Goal: Transaction & Acquisition: Obtain resource

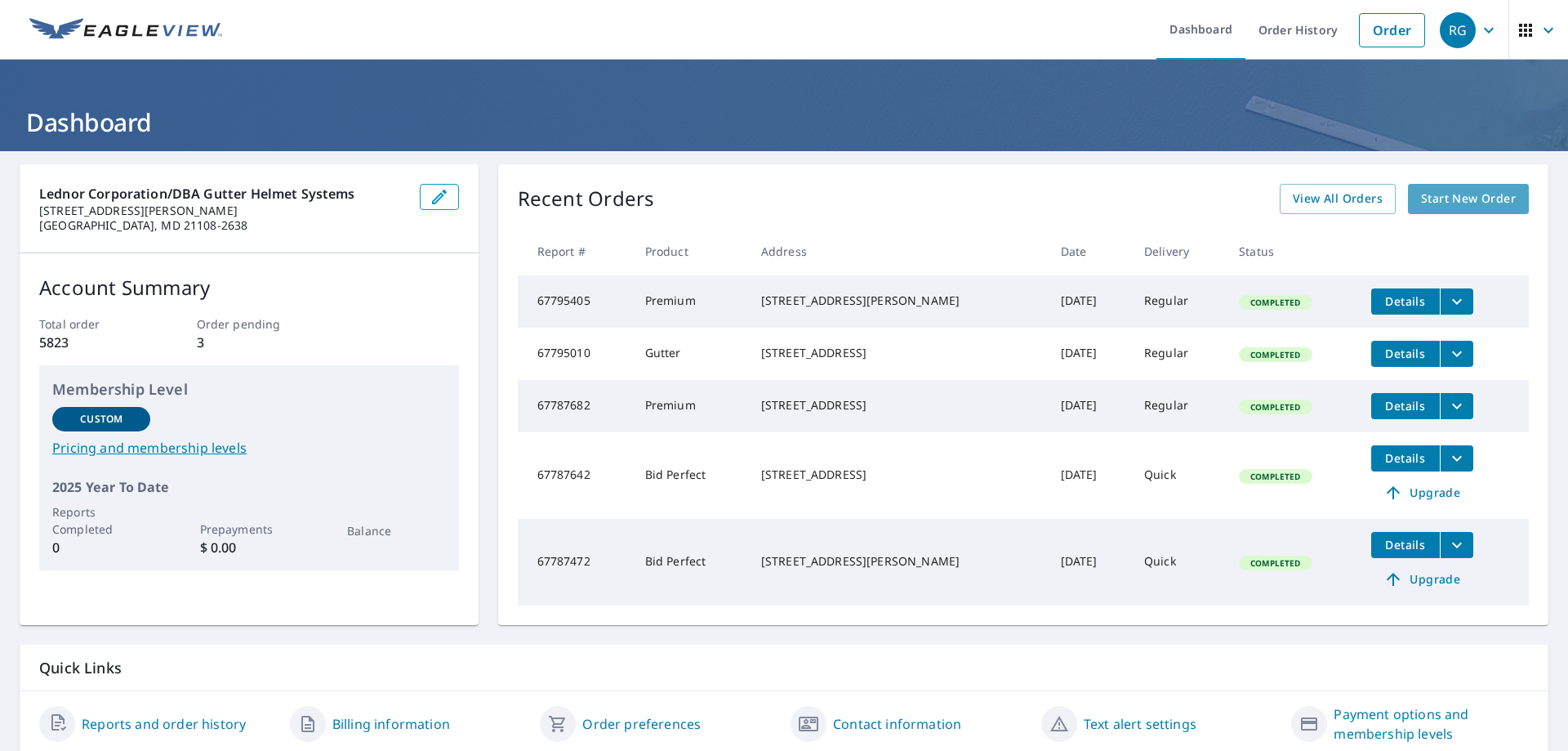
click at [1454, 208] on span "Start New Order" at bounding box center [1468, 199] width 95 height 21
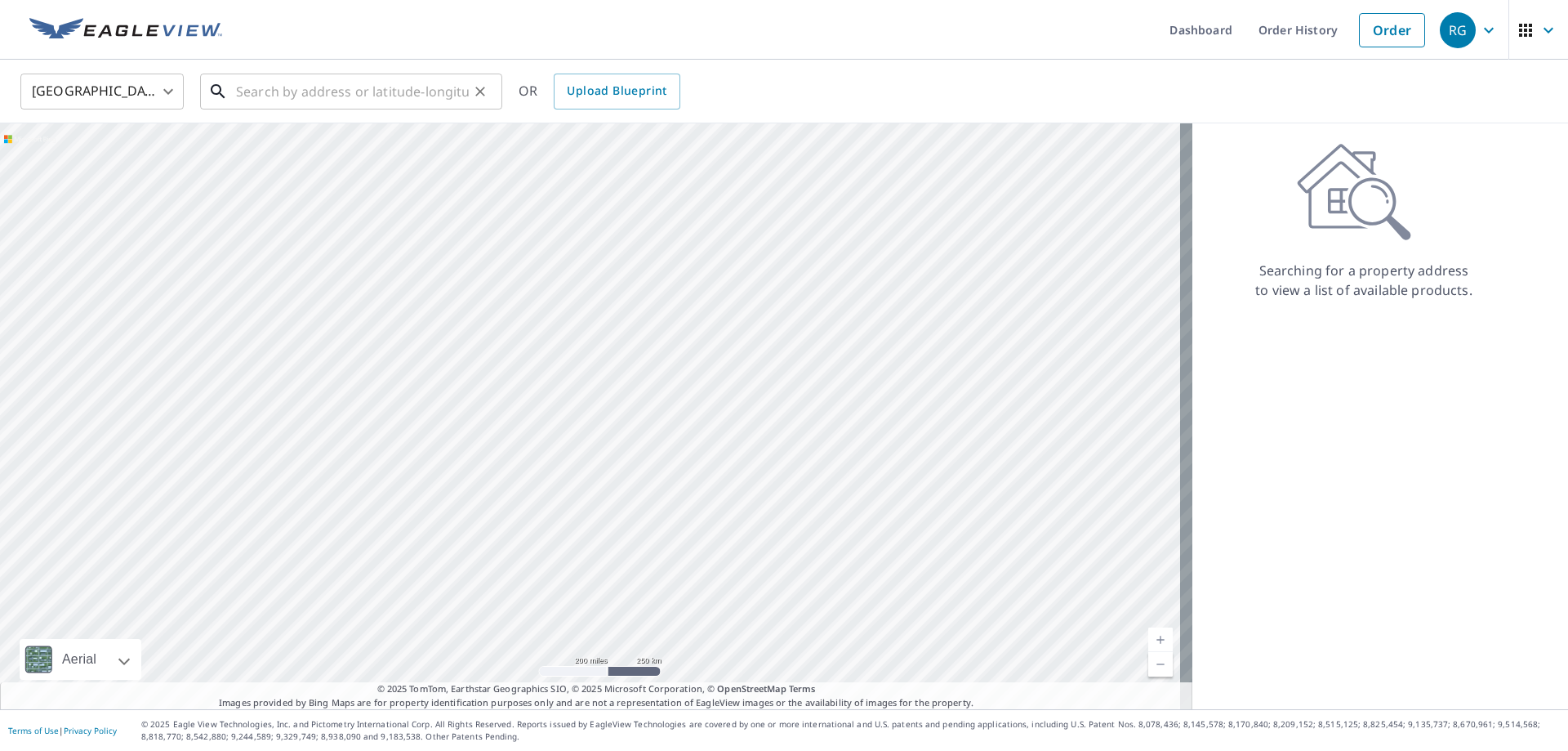
click at [387, 92] on input "text" at bounding box center [353, 91] width 233 height 46
paste input "[STREET_ADDRESS]"
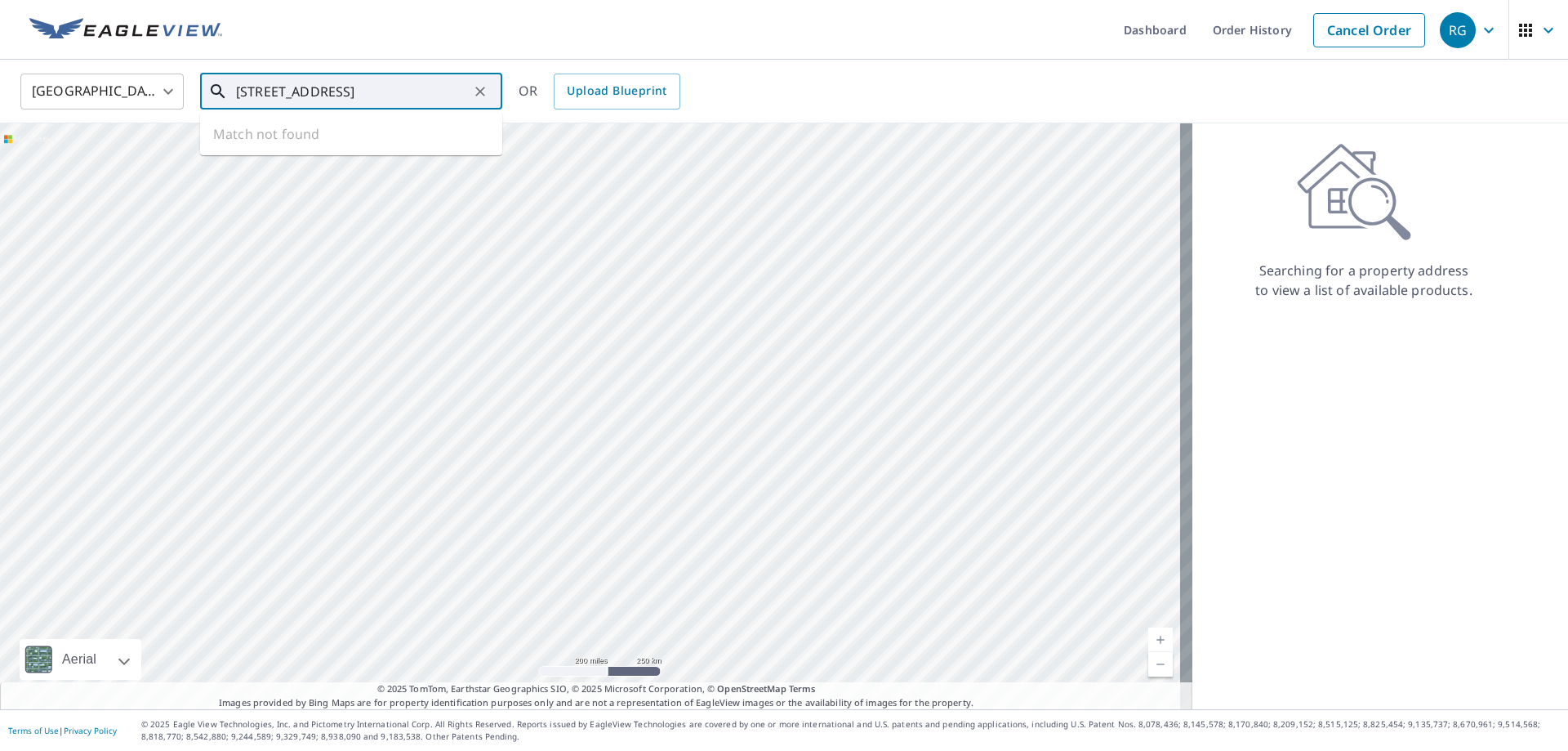
scroll to position [0, 107]
click at [349, 157] on p "[GEOGRAPHIC_DATA]" at bounding box center [360, 156] width 256 height 16
type input "[STREET_ADDRESS]"
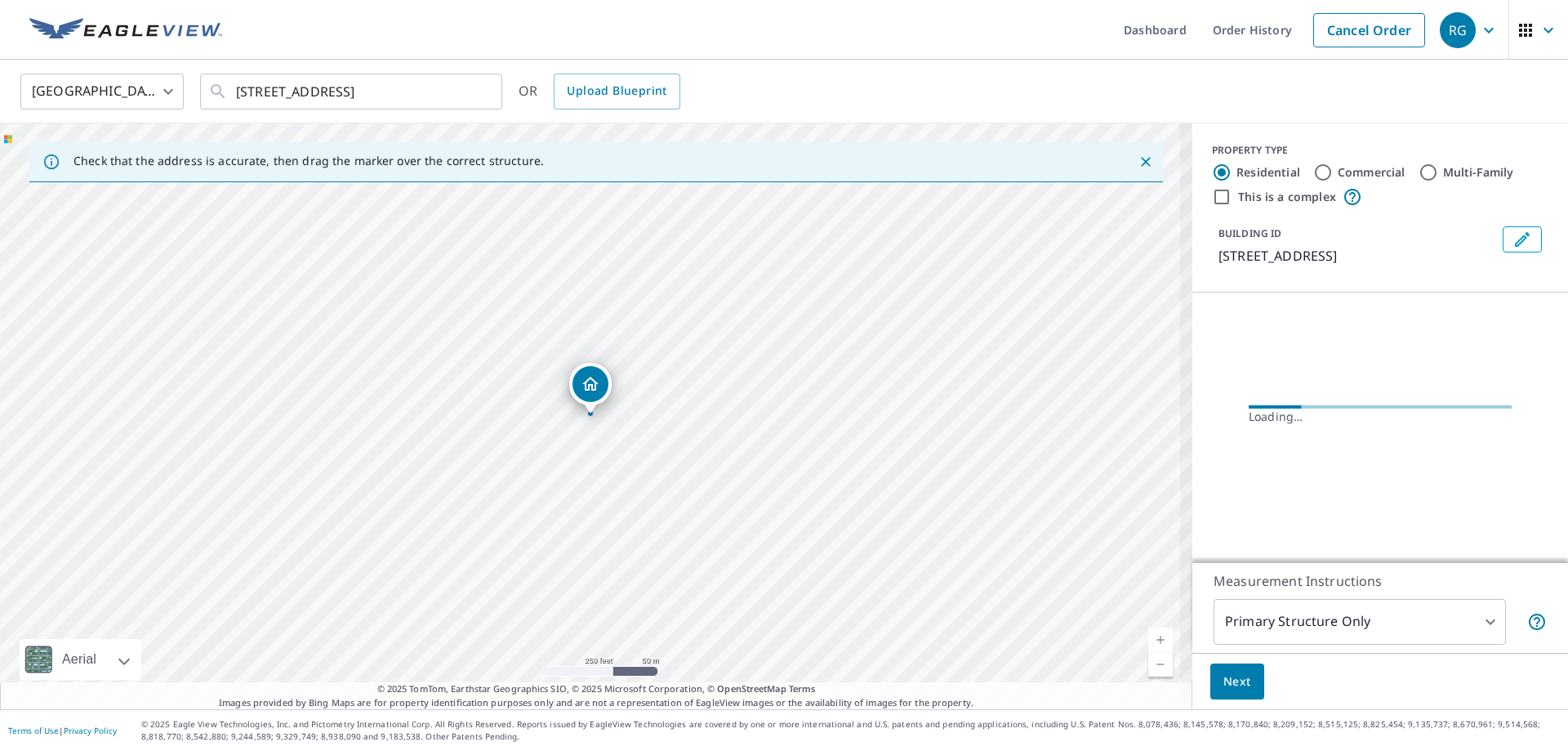
scroll to position [0, 0]
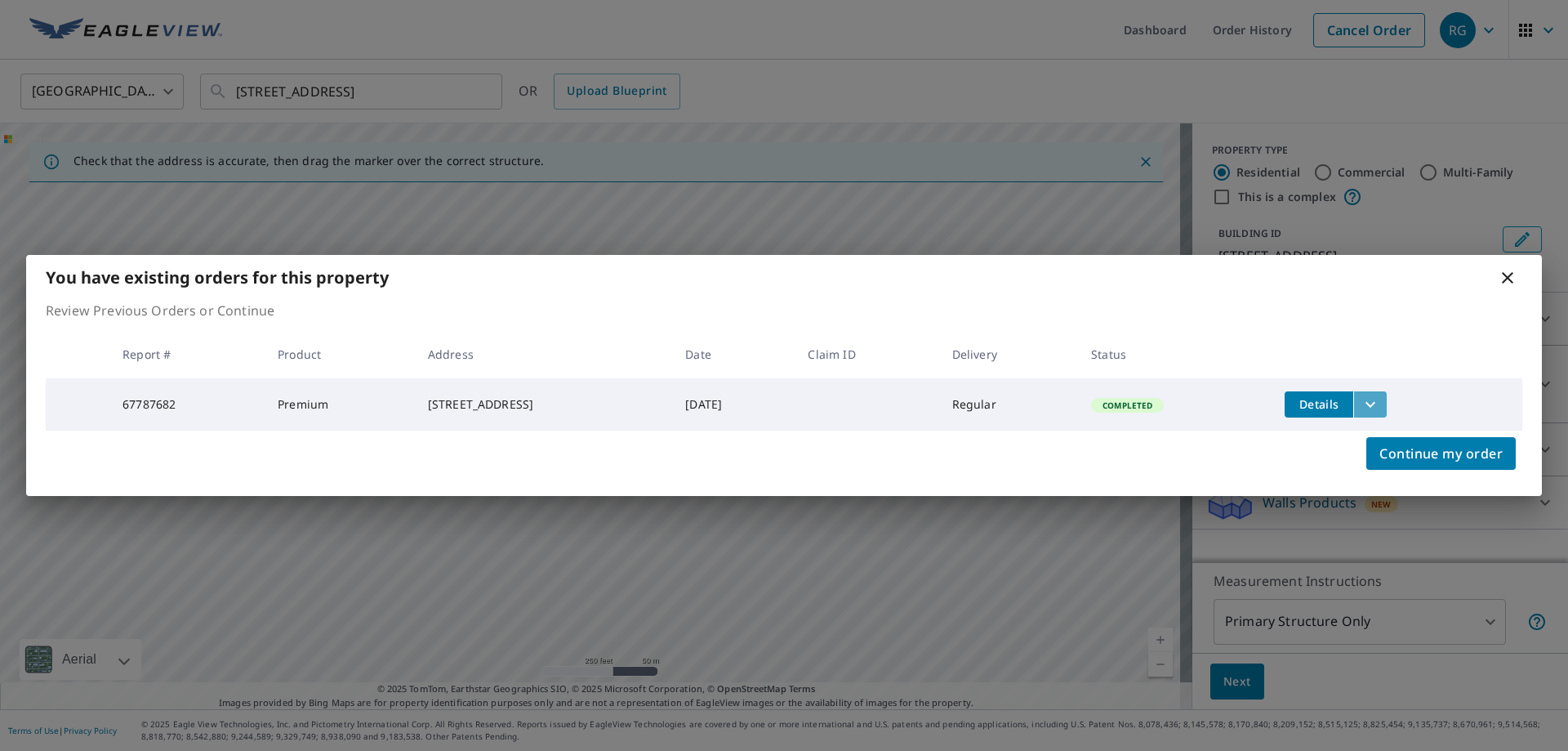
click at [1380, 401] on icon "filesDropdownBtn-67787682" at bounding box center [1370, 404] width 20 height 20
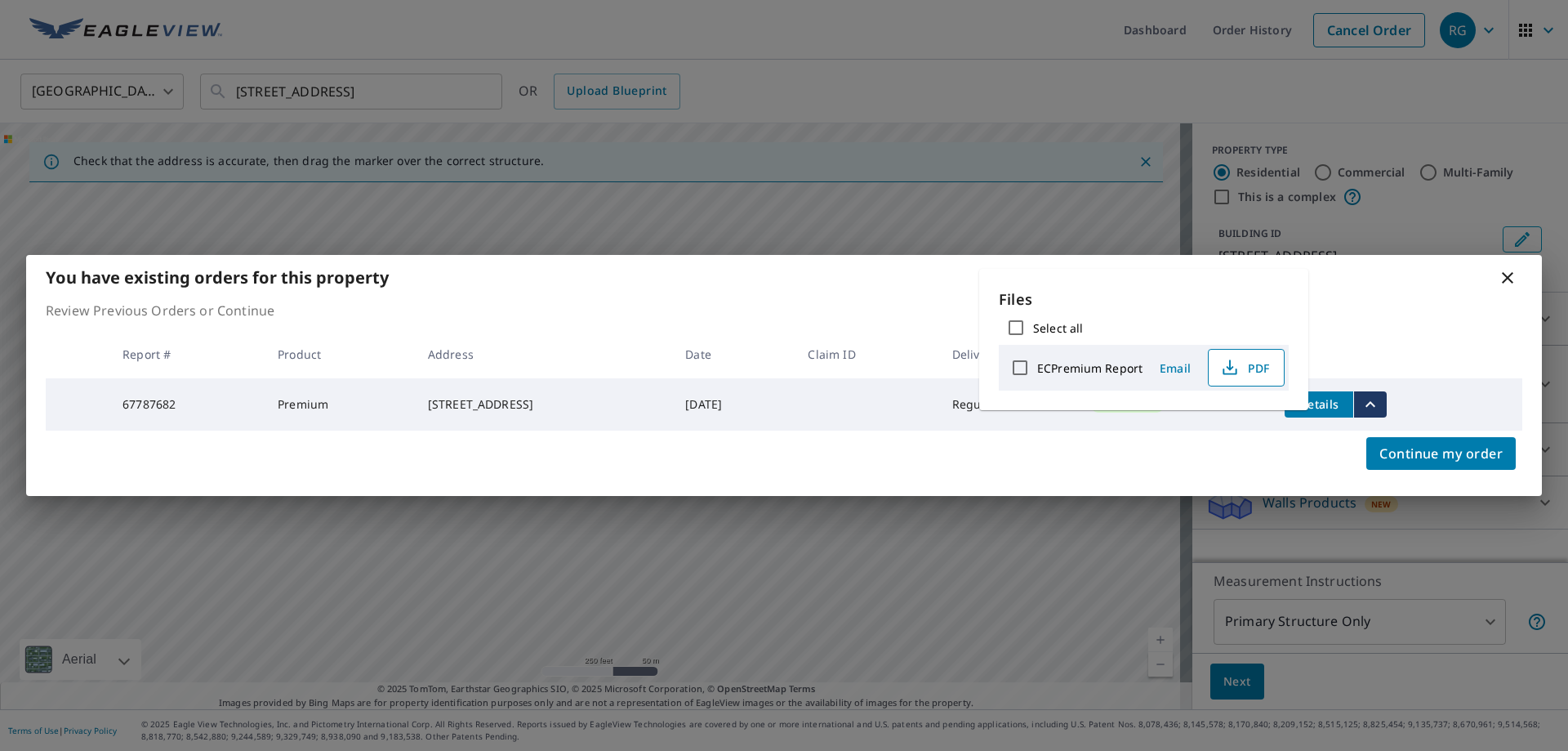
click at [1240, 369] on icon "button" at bounding box center [1229, 367] width 20 height 20
